Goal: Information Seeking & Learning: Learn about a topic

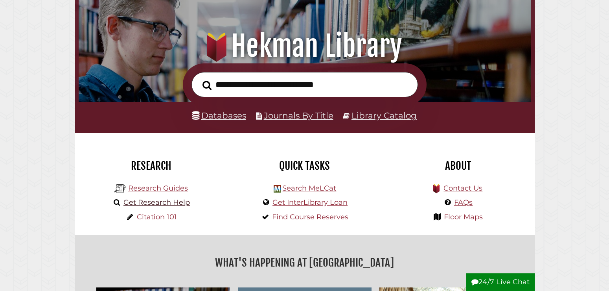
scroll to position [80, 0]
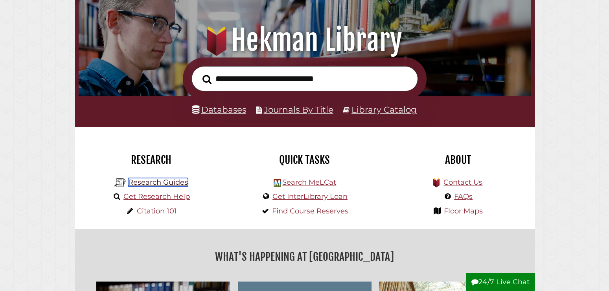
click at [164, 180] on link "Research Guides" at bounding box center [158, 182] width 60 height 9
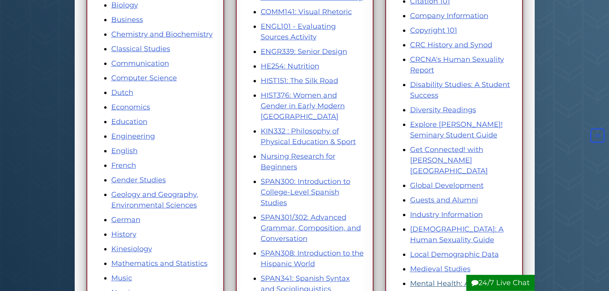
scroll to position [241, 0]
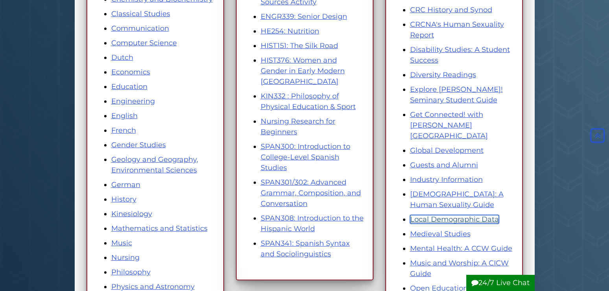
click at [424, 215] on link "Local Demographic Data" at bounding box center [454, 219] width 89 height 9
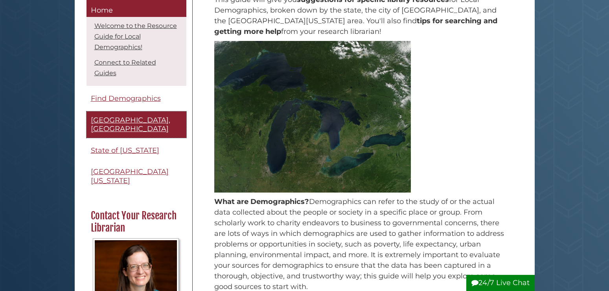
scroll to position [160, 0]
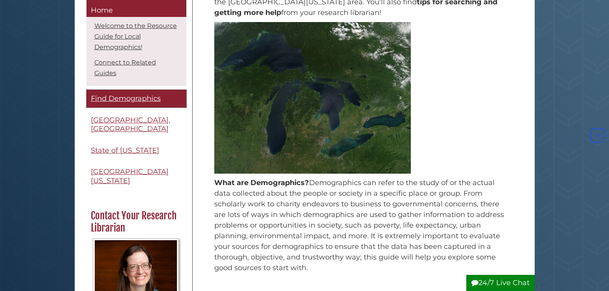
click at [127, 96] on span "Find Demographics" at bounding box center [126, 98] width 70 height 9
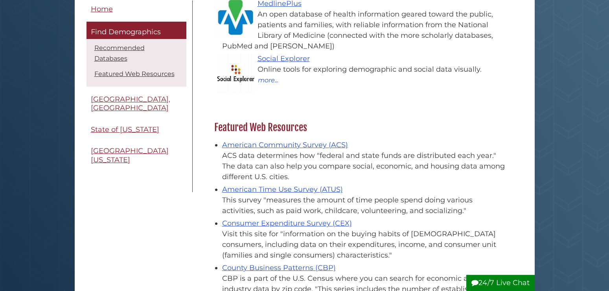
scroll to position [241, 0]
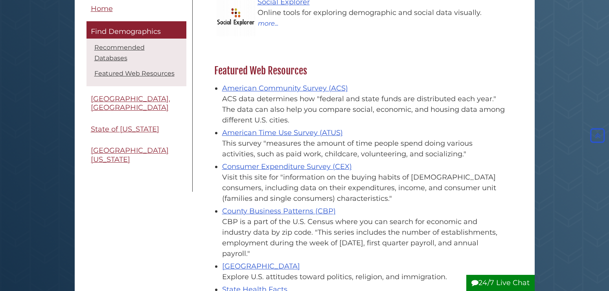
click at [76, 207] on div "Menu Home Find Demographics Recommended Databases Featured Web Resources Grand …" at bounding box center [305, 123] width 460 height 512
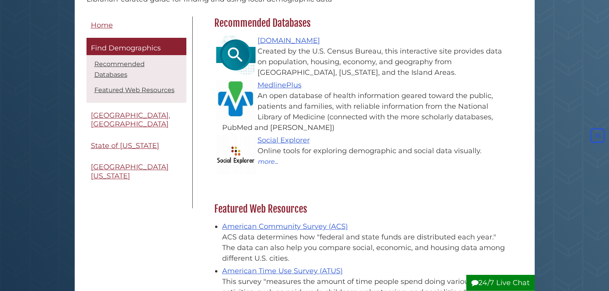
scroll to position [0, 0]
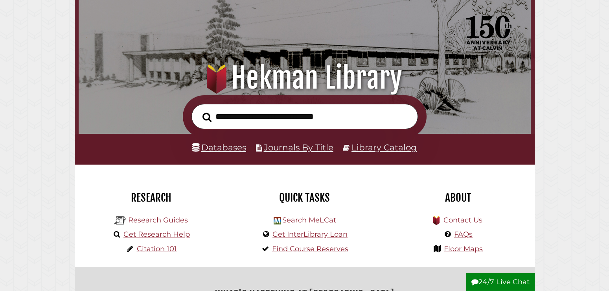
scroll to position [120, 0]
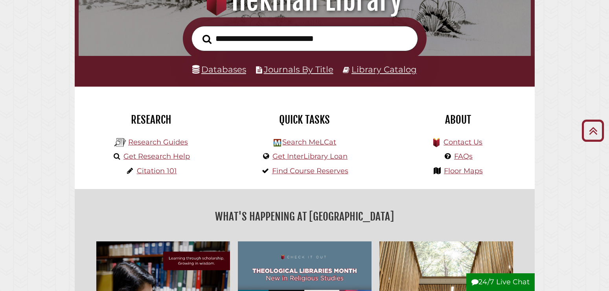
click at [210, 75] on li "Databases" at bounding box center [219, 69] width 54 height 15
click at [208, 70] on link "Databases" at bounding box center [219, 69] width 54 height 10
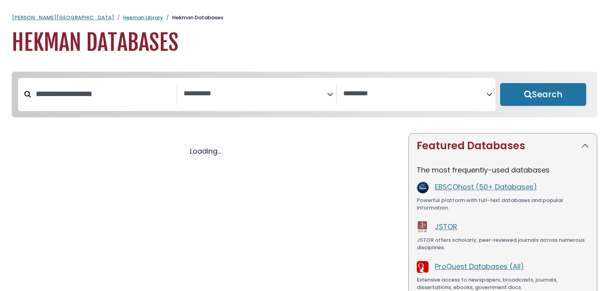
select select "Database Subject Filter"
select select "Database Vendors Filter"
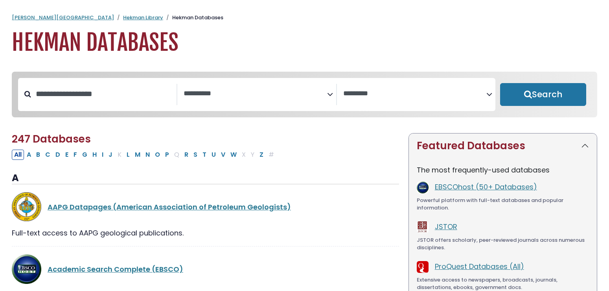
select select "Database Subject Filter"
select select "Database Vendors Filter"
click at [137, 158] on button "M" at bounding box center [138, 154] width 10 height 10
select select "Database Subject Filter"
select select "Database Vendors Filter"
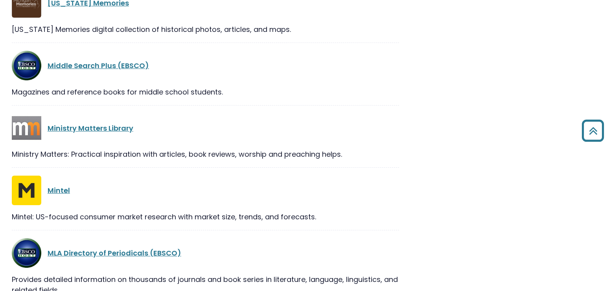
scroll to position [602, 0]
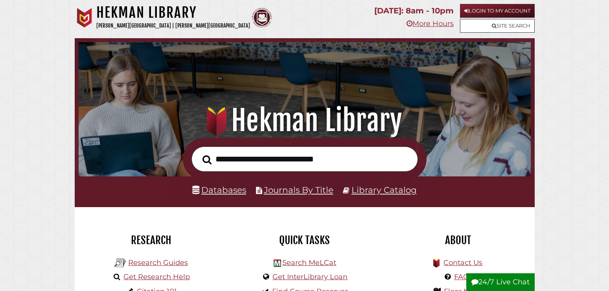
scroll to position [149, 448]
